Goal: Task Accomplishment & Management: Manage account settings

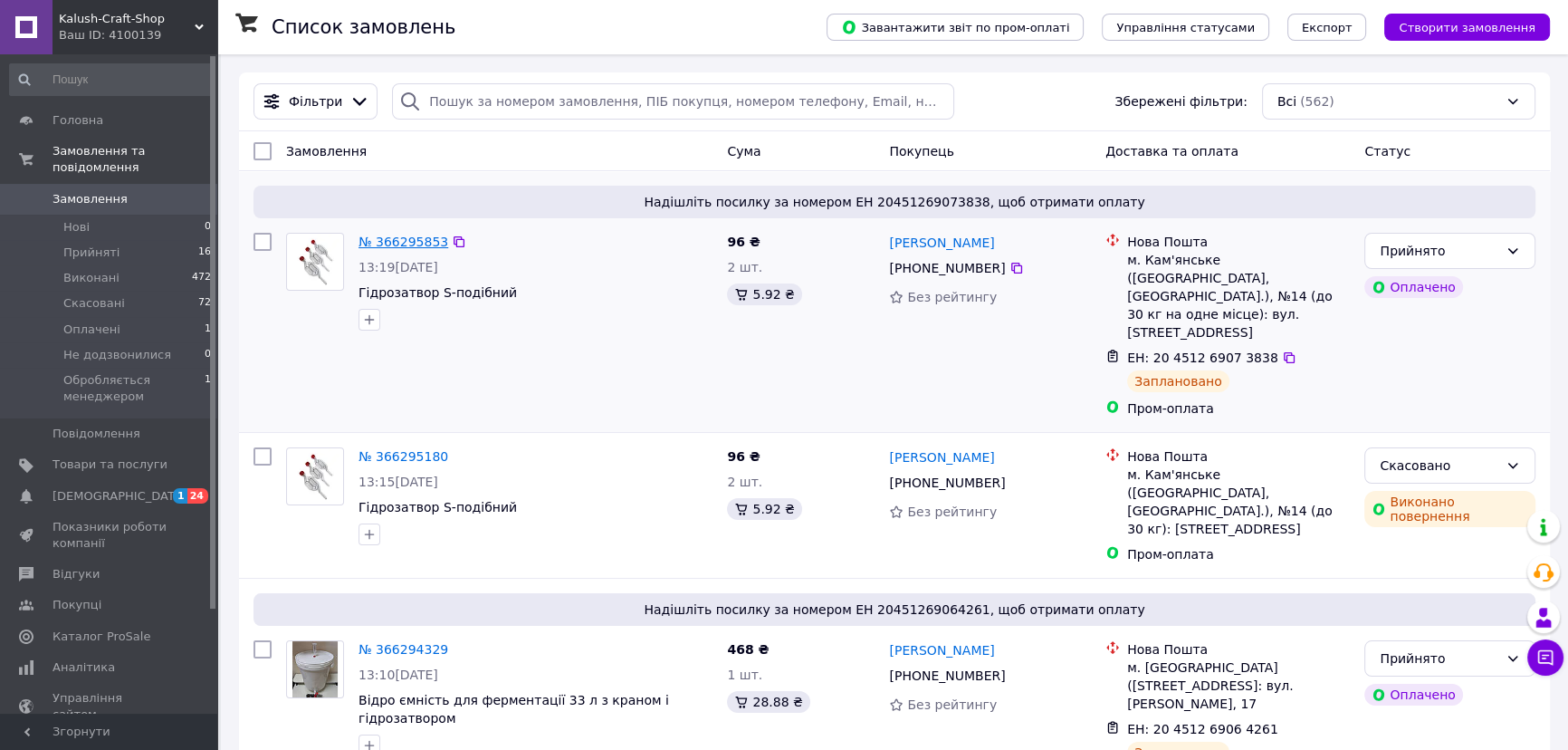
click at [391, 238] on link "№ 366295853" at bounding box center [403, 241] width 90 height 14
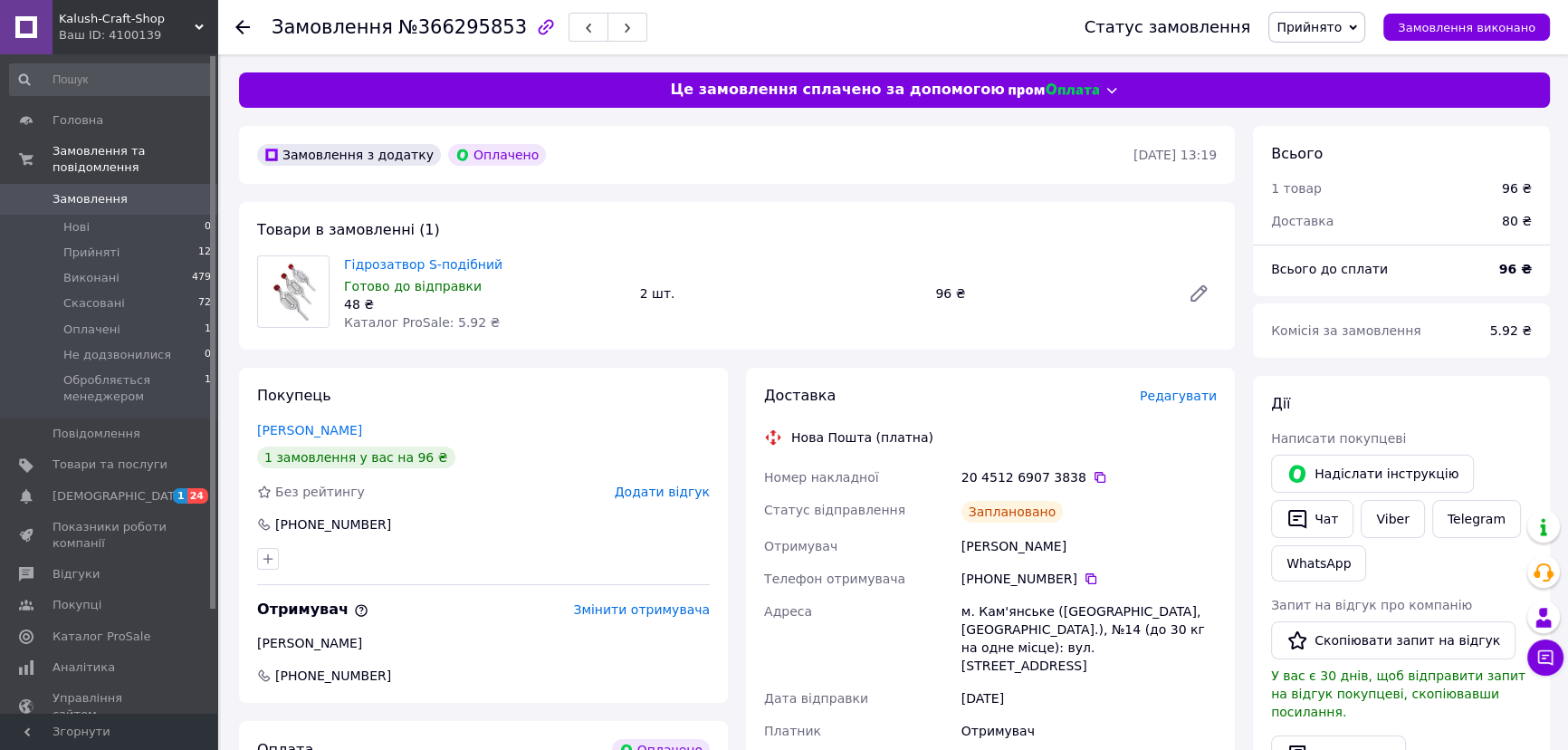
click at [103, 191] on span "Замовлення" at bounding box center [90, 199] width 75 height 16
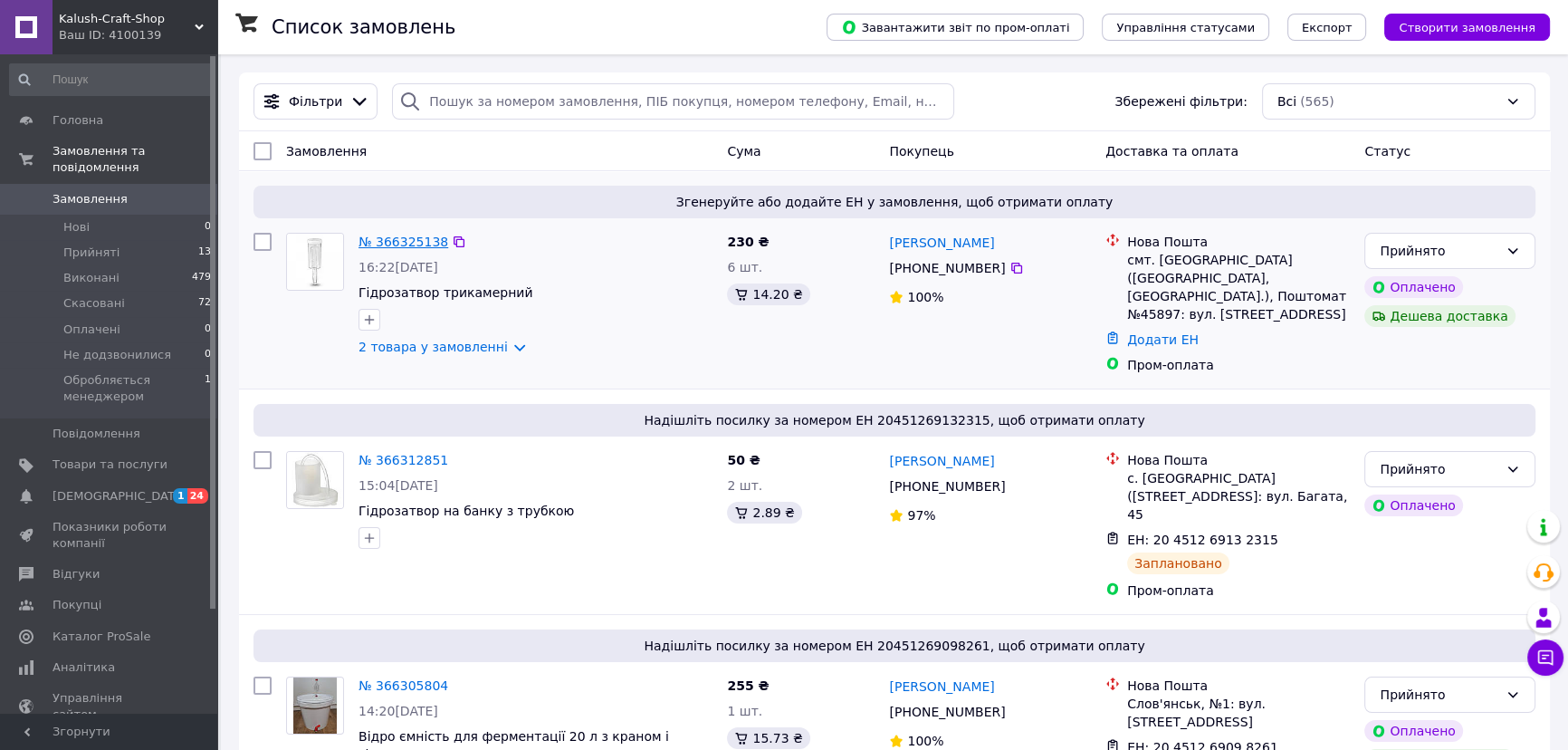
click at [376, 241] on link "№ 366325138" at bounding box center [403, 241] width 90 height 14
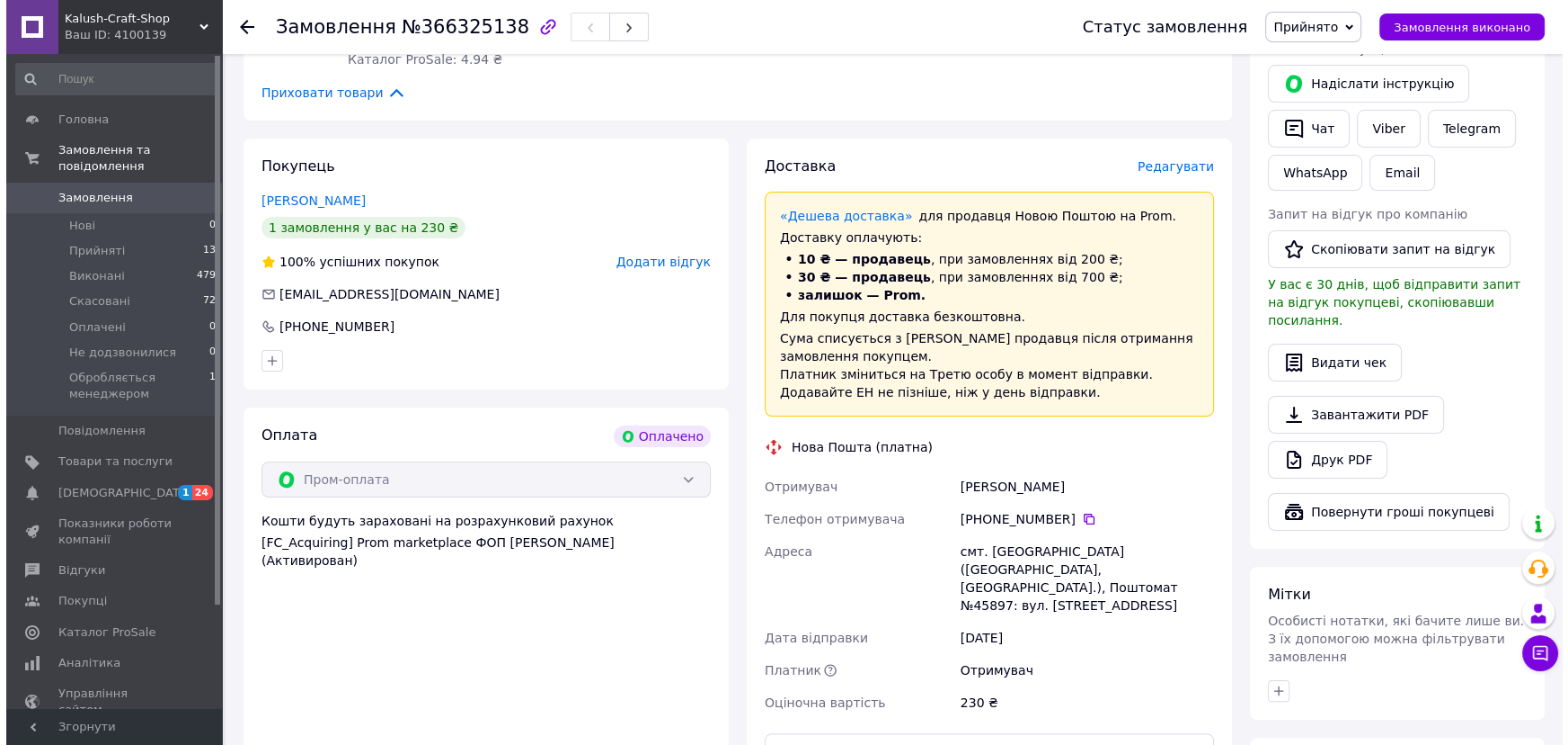
scroll to position [409, 0]
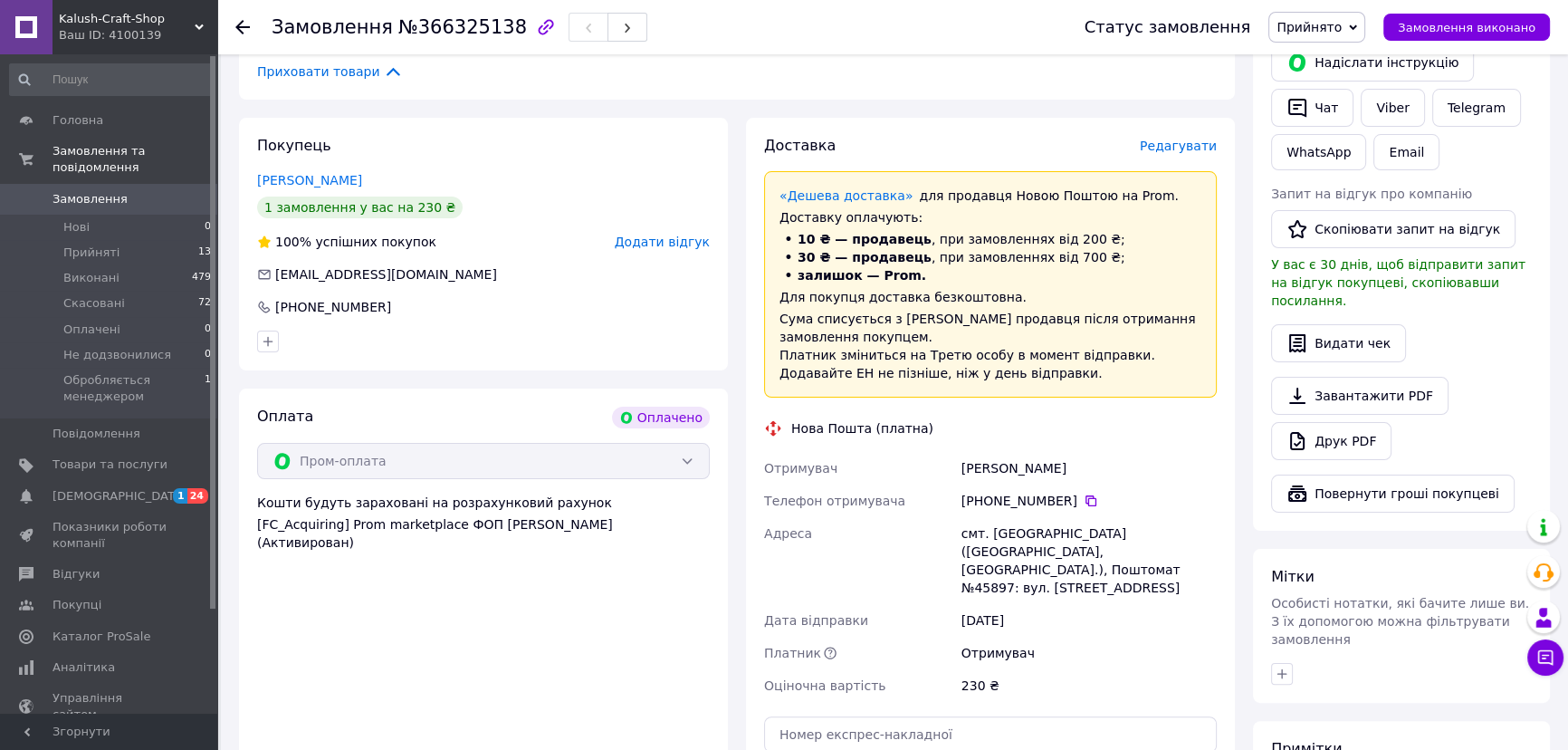
click at [1187, 142] on span "Редагувати" at bounding box center [1177, 145] width 77 height 14
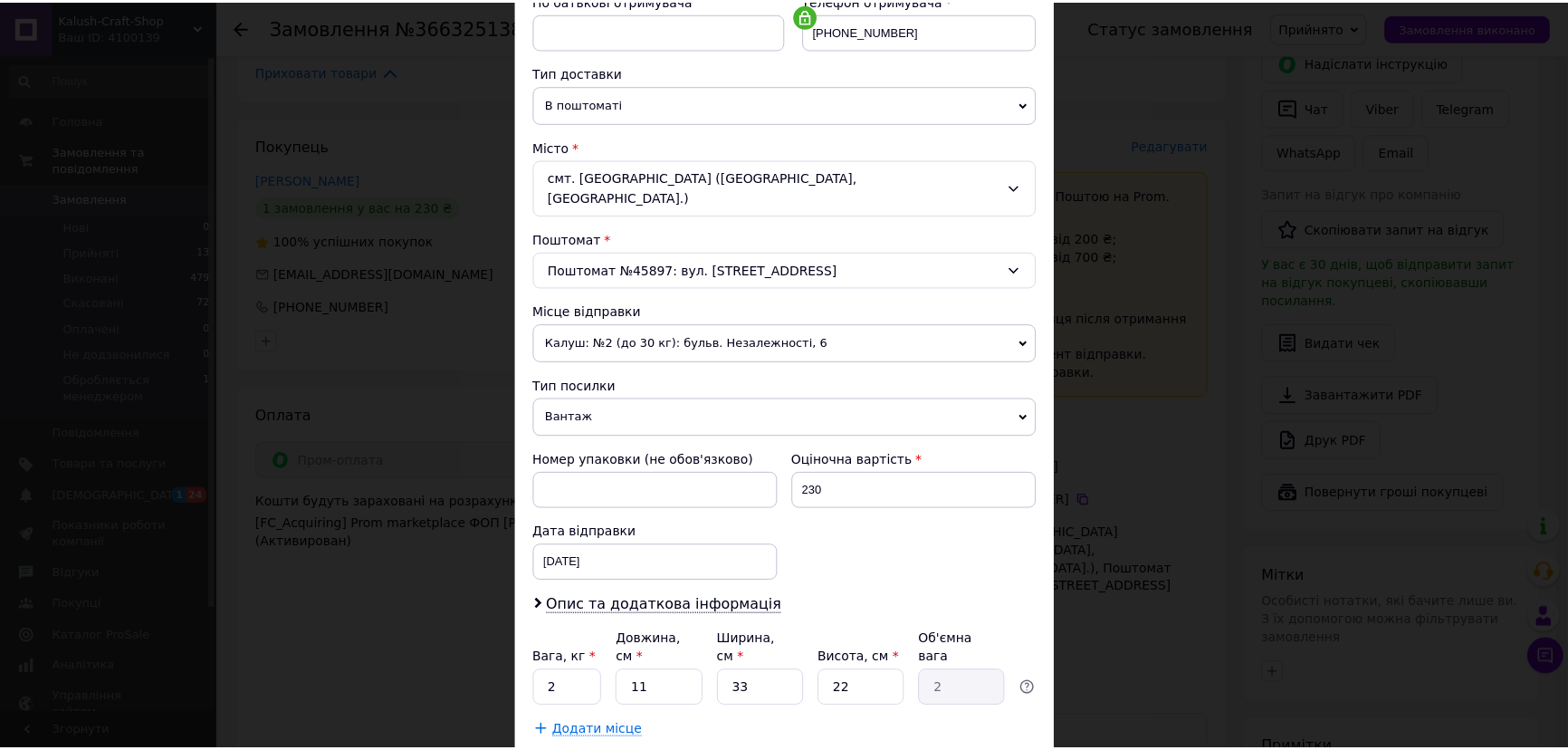
scroll to position [450, 0]
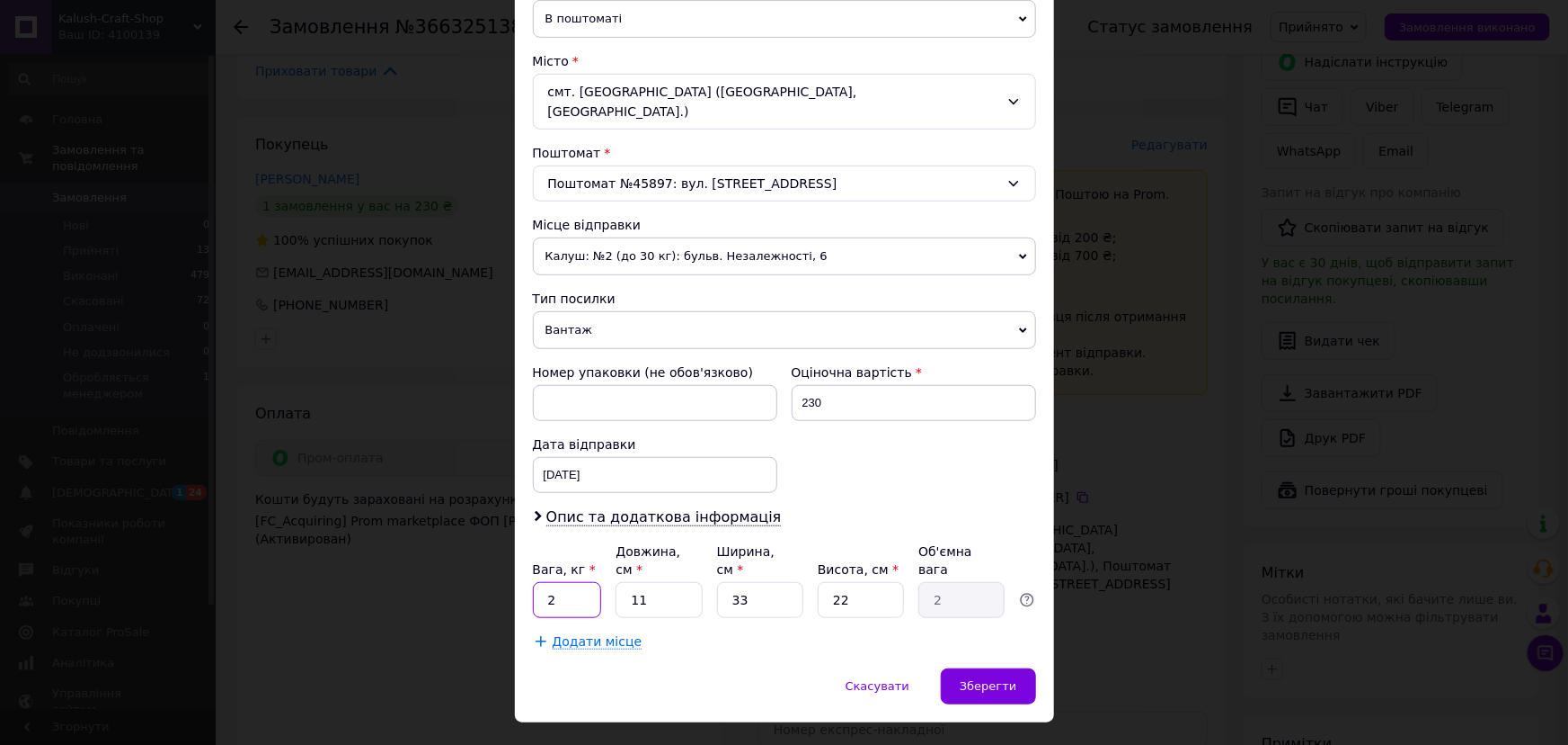
click at [533, 582] on input "2" at bounding box center [568, 599] width 69 height 36
type input "0"
type input "0.3"
drag, startPoint x: 653, startPoint y: 559, endPoint x: 616, endPoint y: 551, distance: 37.9
click at [616, 582] on input "11" at bounding box center [659, 599] width 86 height 36
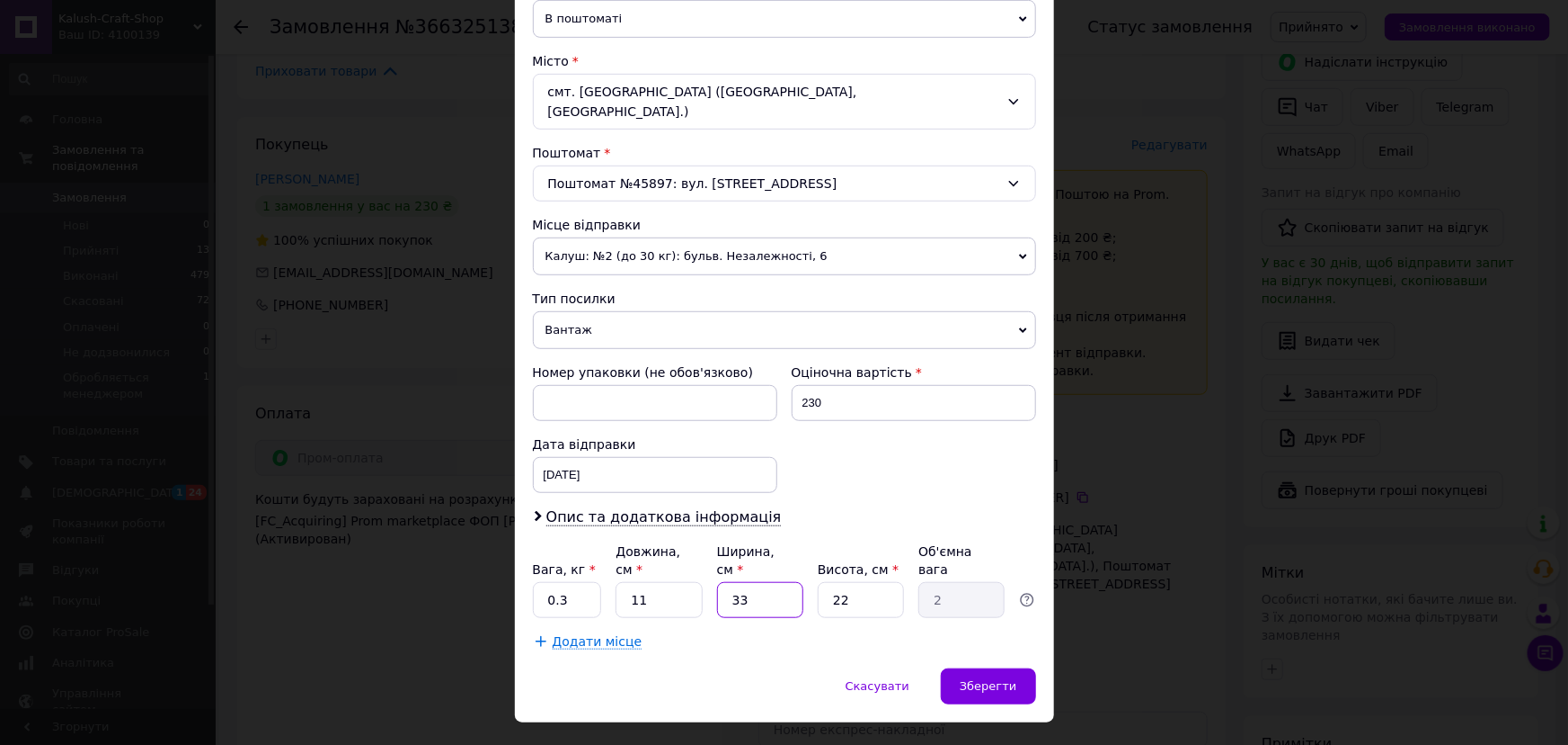
drag, startPoint x: 733, startPoint y: 559, endPoint x: 725, endPoint y: 558, distance: 8.1
click at [726, 582] on input "33" at bounding box center [761, 599] width 86 height 36
type input "1"
type input "0.1"
type input "10"
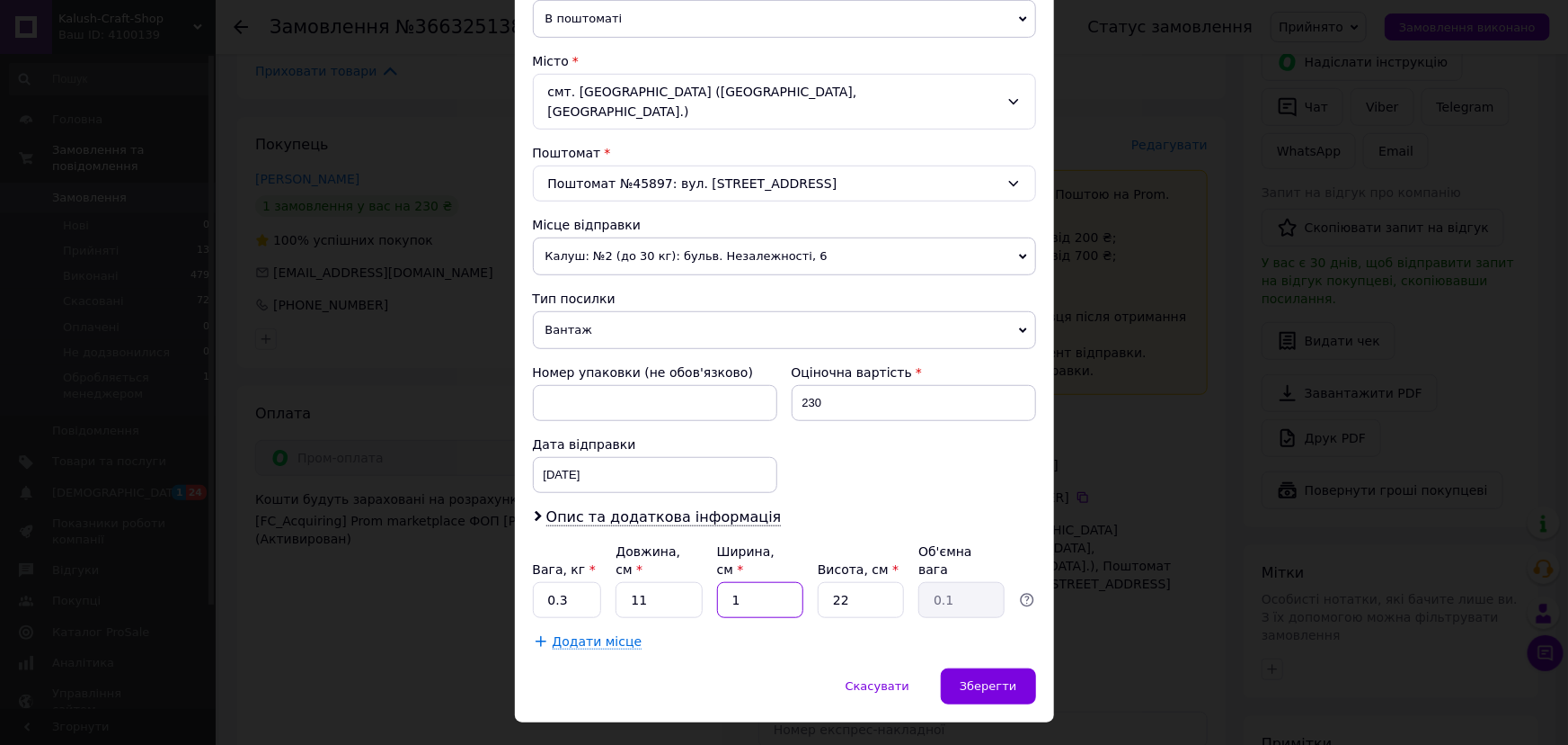
type input "0.61"
type input "10"
drag, startPoint x: 830, startPoint y: 559, endPoint x: 816, endPoint y: 559, distance: 14.0
click at [818, 582] on input "22" at bounding box center [861, 599] width 86 height 36
type input "1"
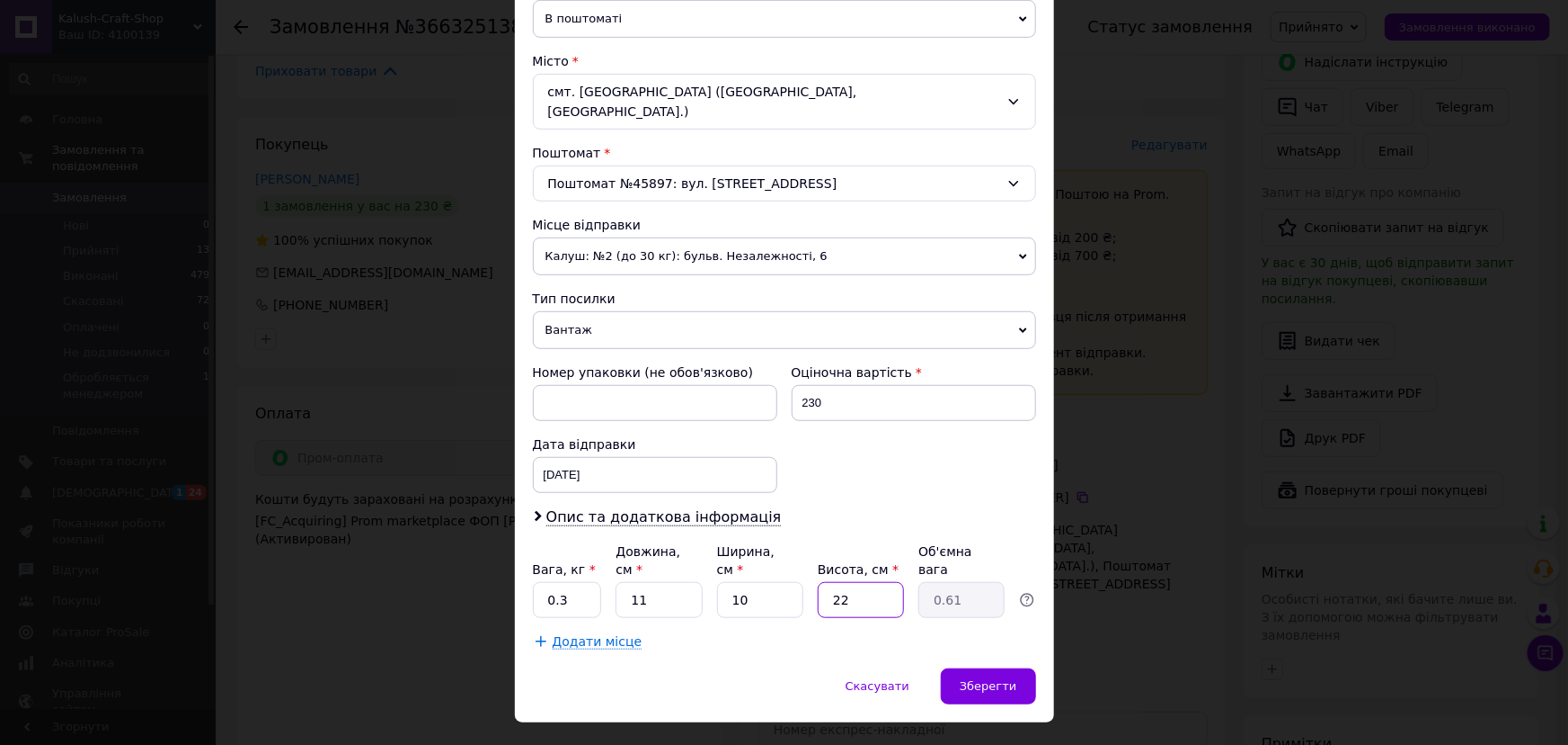
type input "0.1"
type input "10"
type input "0.28"
type input "10"
click at [985, 679] on span "Зберегти" at bounding box center [988, 686] width 56 height 13
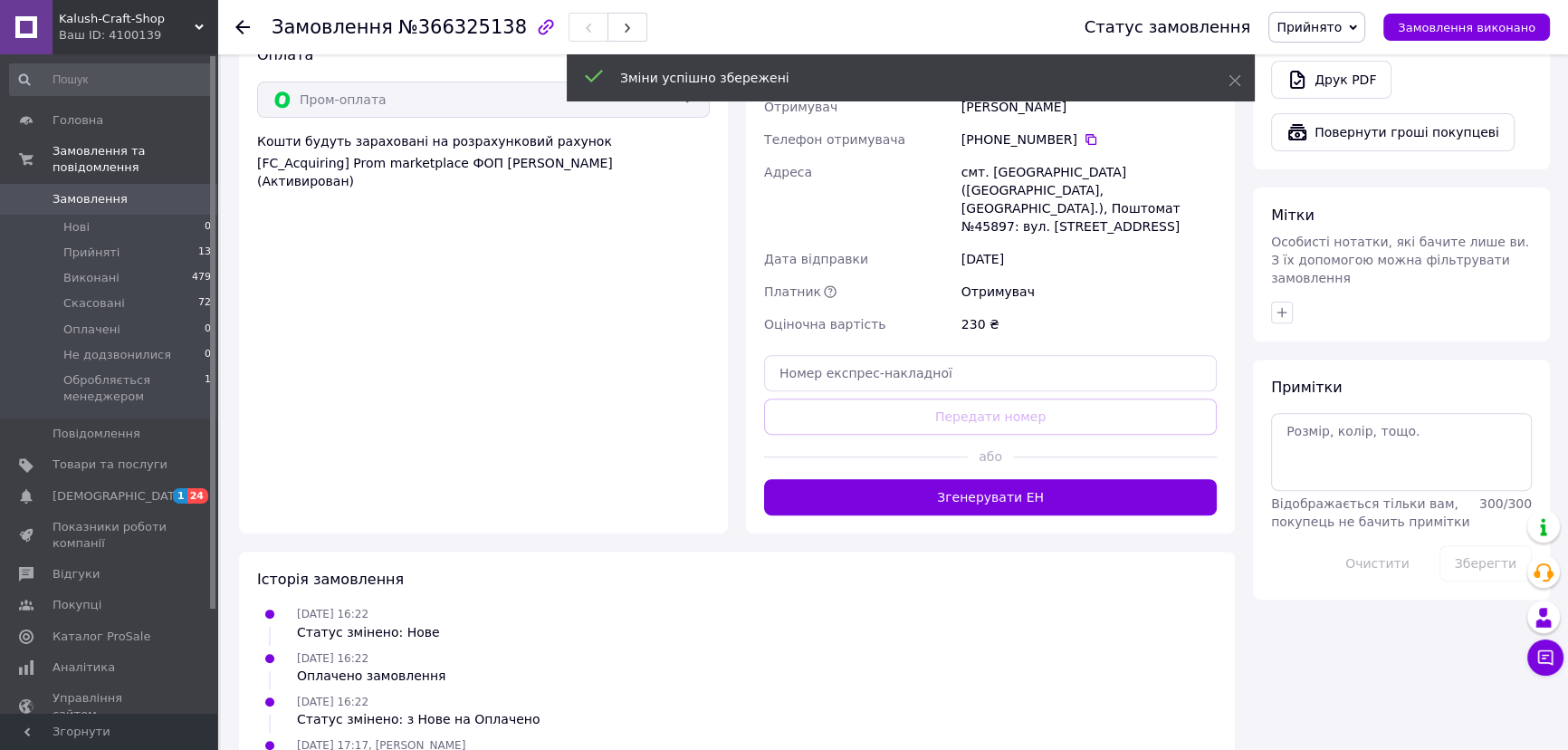
scroll to position [905, 0]
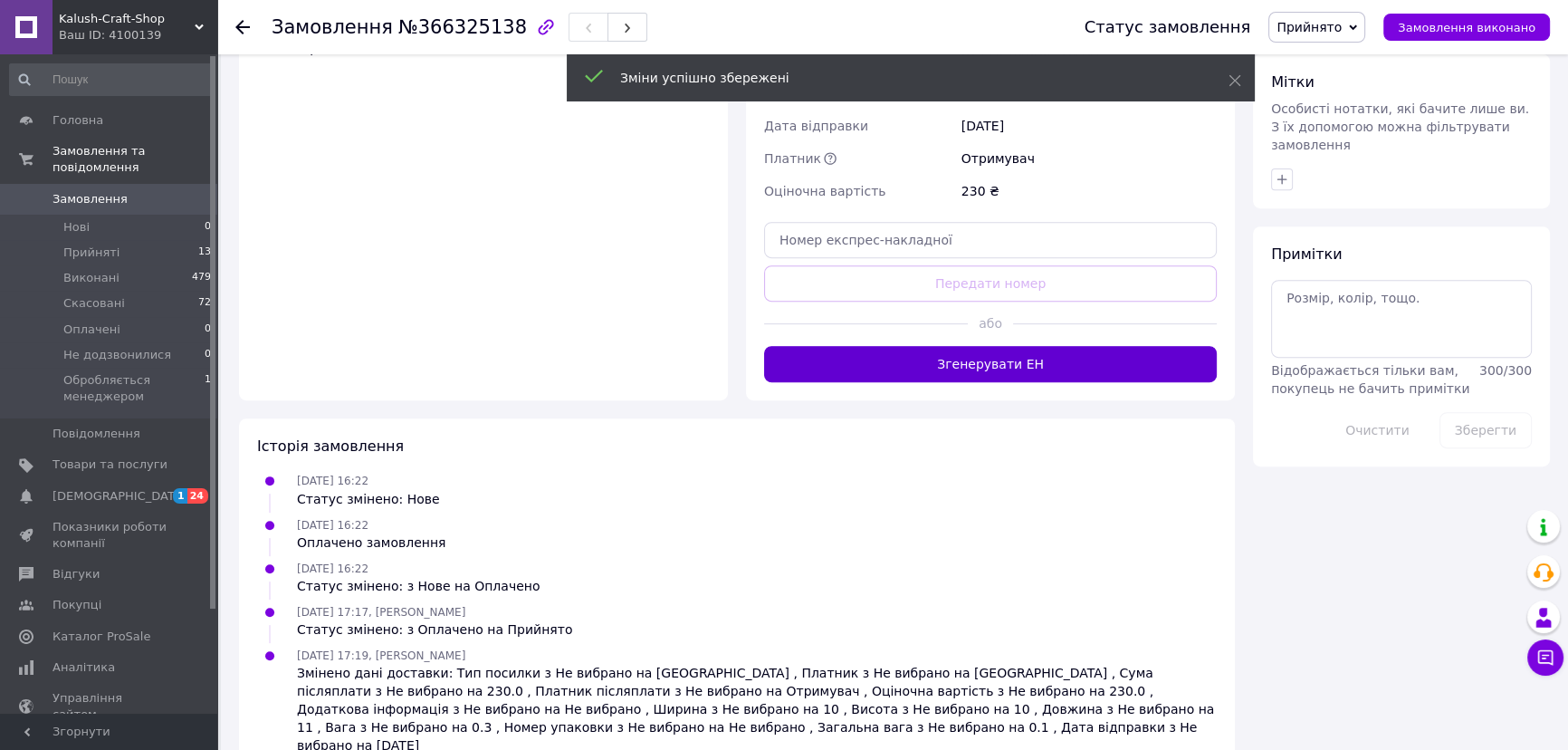
click at [997, 346] on button "Згенерувати ЕН" at bounding box center [990, 364] width 453 height 36
